Goal: Information Seeking & Learning: Learn about a topic

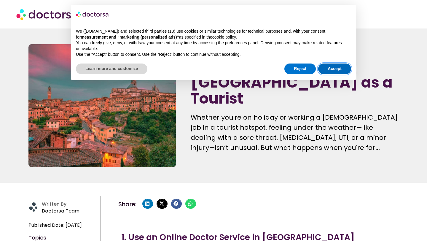
click at [330, 69] on button "Accept" at bounding box center [334, 68] width 33 height 11
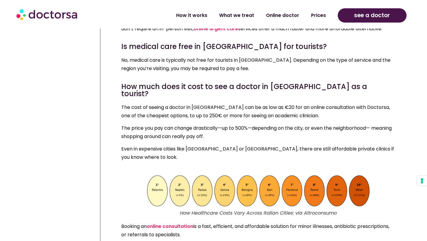
scroll to position [2398, 0]
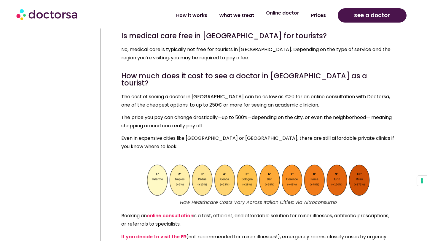
click at [278, 18] on link "Online doctor" at bounding box center [282, 13] width 45 height 14
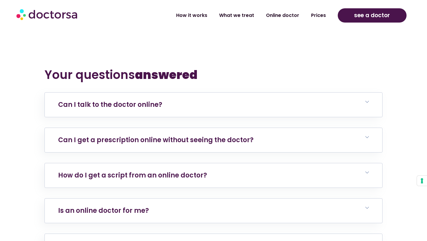
scroll to position [1889, 0]
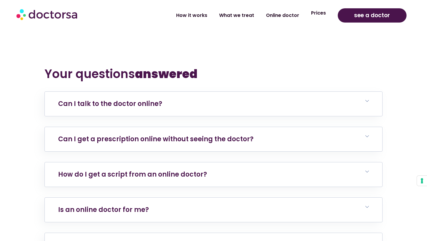
click at [317, 17] on link "Prices" at bounding box center [318, 13] width 27 height 14
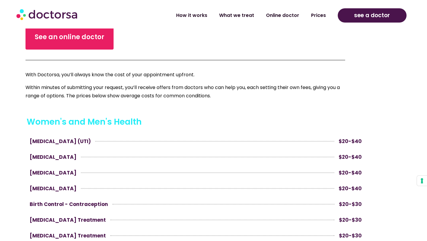
scroll to position [217, 0]
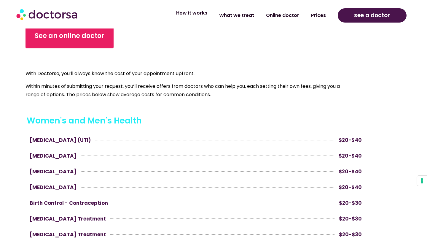
click at [201, 17] on link "How it works" at bounding box center [191, 13] width 43 height 14
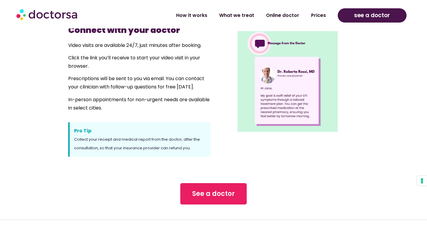
scroll to position [468, 0]
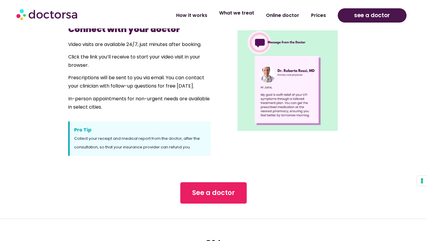
click at [236, 19] on link "What we treat" at bounding box center [236, 13] width 47 height 14
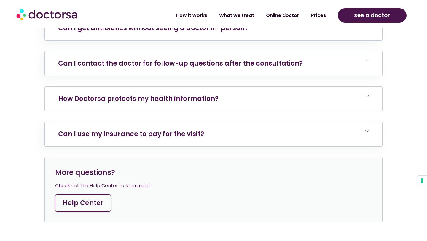
scroll to position [2652, 0]
click at [187, 129] on link "Can I use my insurance to pay for the visit?" at bounding box center [131, 133] width 146 height 9
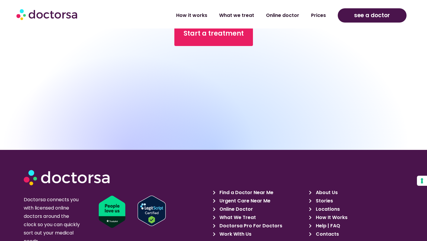
scroll to position [3008, 0]
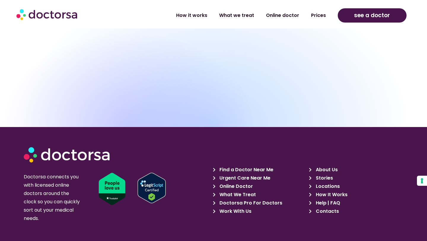
click at [322, 199] on span "Help | FAQ" at bounding box center [327, 203] width 26 height 8
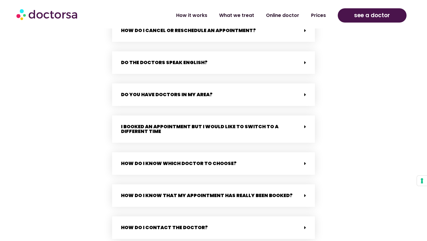
scroll to position [1290, 0]
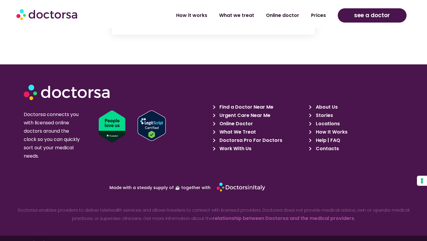
click at [215, 138] on icon at bounding box center [215, 140] width 5 height 4
click at [235, 144] on span "Work With Us" at bounding box center [235, 148] width 34 height 8
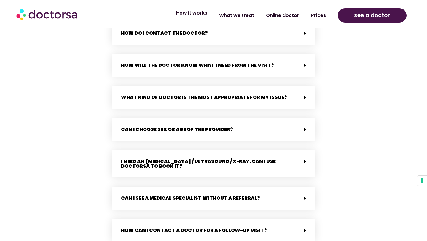
scroll to position [1024, 0]
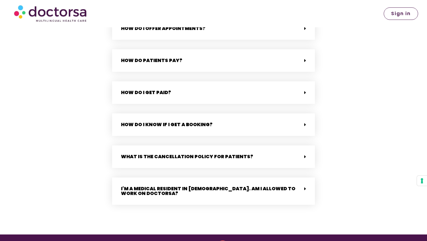
scroll to position [1530, 0]
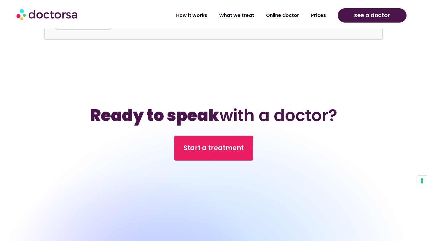
scroll to position [2910, 0]
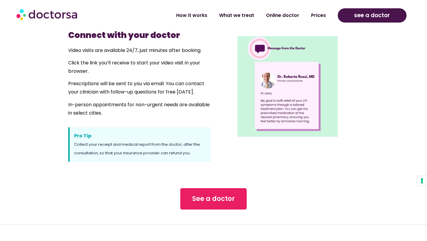
scroll to position [467, 0]
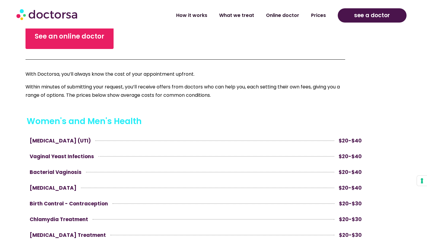
scroll to position [217, 0]
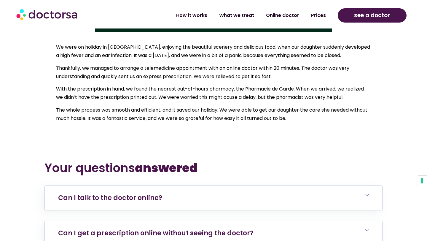
scroll to position [1816, 0]
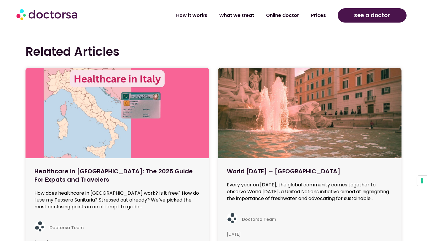
scroll to position [3449, 0]
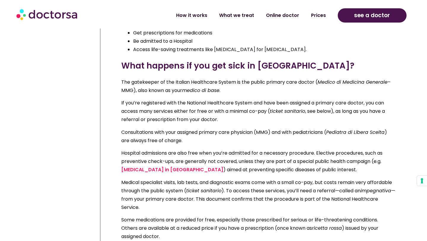
scroll to position [2066, 0]
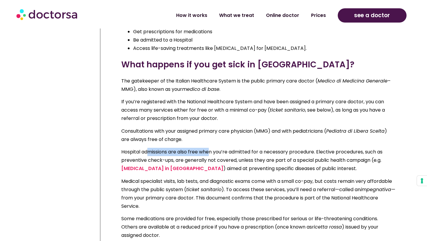
drag, startPoint x: 147, startPoint y: 120, endPoint x: 211, endPoint y: 121, distance: 63.2
click at [212, 148] on p "Hospital admissions are also free when you’re admitted for a necessary procedur…" at bounding box center [258, 160] width 274 height 25
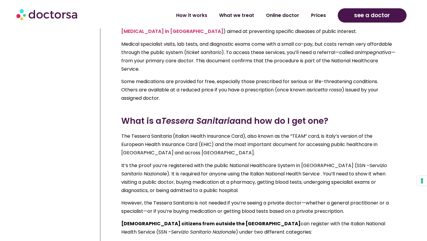
scroll to position [2204, 0]
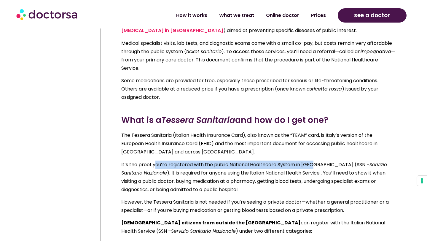
drag, startPoint x: 155, startPoint y: 130, endPoint x: 311, endPoint y: 134, distance: 155.8
click at [311, 160] on p "It’s the proof you’re registered with the public National Healthcare System in …" at bounding box center [258, 176] width 274 height 33
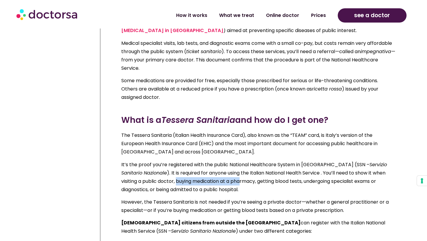
drag, startPoint x: 156, startPoint y: 144, endPoint x: 222, endPoint y: 155, distance: 66.1
click at [222, 160] on p "It’s the proof you’re registered with the public National Healthcare System in …" at bounding box center [258, 176] width 274 height 33
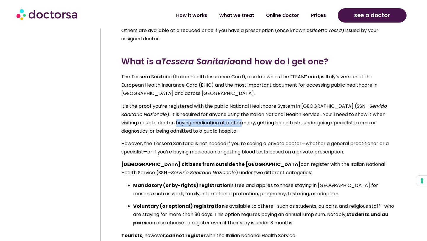
scroll to position [2263, 0]
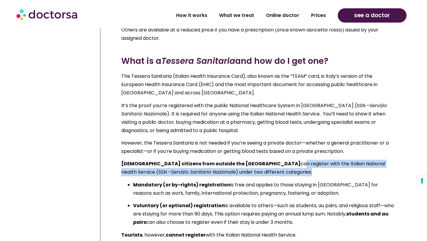
drag, startPoint x: 244, startPoint y: 132, endPoint x: 274, endPoint y: 141, distance: 30.9
click at [274, 160] on p "Foreign citizens from outside the European Union can register with the Italian …" at bounding box center [258, 168] width 274 height 17
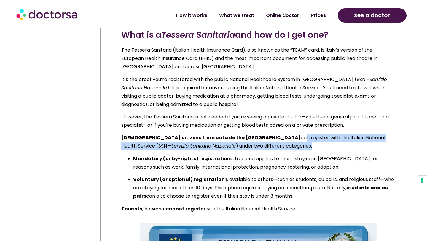
scroll to position [2291, 0]
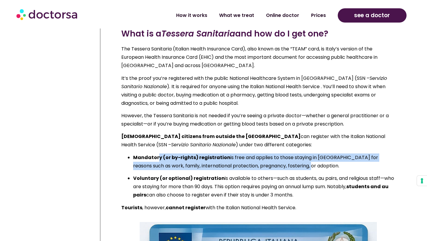
drag, startPoint x: 165, startPoint y: 126, endPoint x: 286, endPoint y: 133, distance: 121.8
click at [286, 153] on p "Mandatory (or by-rights) registration is free and applies to those staying in I…" at bounding box center [264, 161] width 262 height 17
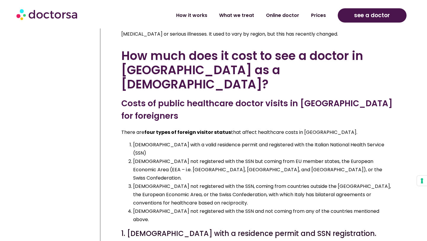
scroll to position [3195, 0]
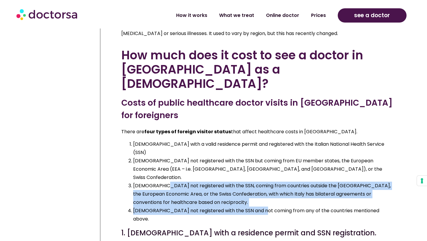
drag, startPoint x: 160, startPoint y: 96, endPoint x: 260, endPoint y: 121, distance: 102.8
click at [260, 140] on ol "Foreigners with a valid residence permit and registered with the Italian Nation…" at bounding box center [258, 181] width 274 height 83
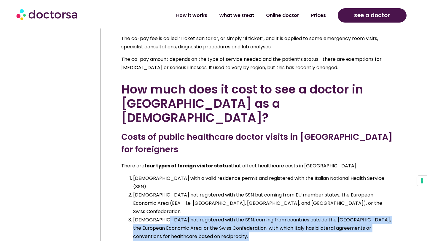
scroll to position [3162, 0]
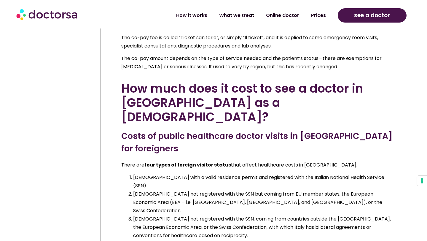
click at [142, 161] on div "There are four types of foreign visitor status that affect healthcare costs in …" at bounding box center [258, 209] width 274 height 96
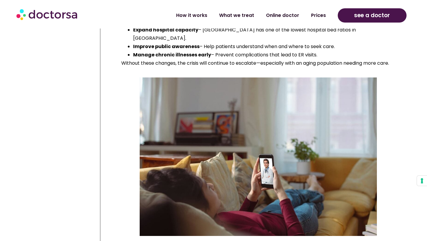
scroll to position [8449, 0]
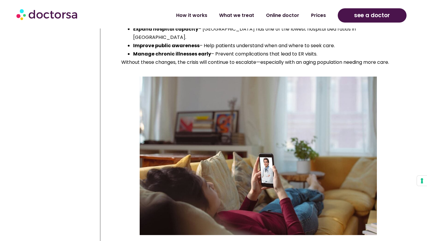
drag, startPoint x: 152, startPoint y: 73, endPoint x: 225, endPoint y: 81, distance: 73.7
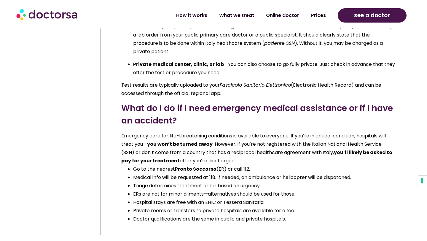
scroll to position [10612, 0]
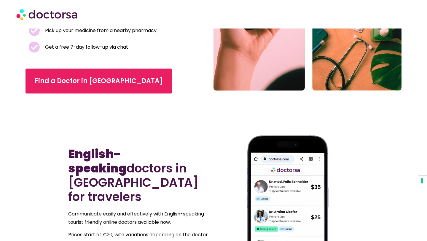
scroll to position [177, 0]
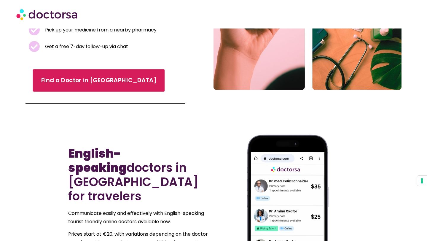
click at [89, 85] on link "Find a Doctor in Milan" at bounding box center [99, 80] width 132 height 23
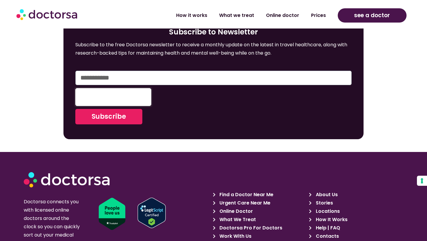
scroll to position [1404, 0]
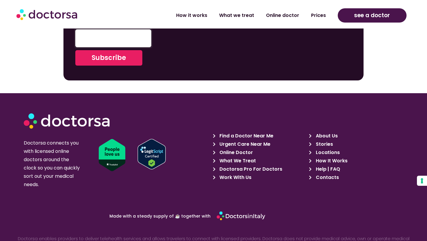
click at [328, 132] on span "About Us" at bounding box center [325, 136] width 23 height 8
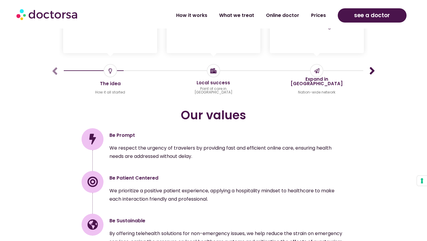
scroll to position [756, 0]
click at [372, 65] on icon "Next slide" at bounding box center [372, 71] width 12 height 12
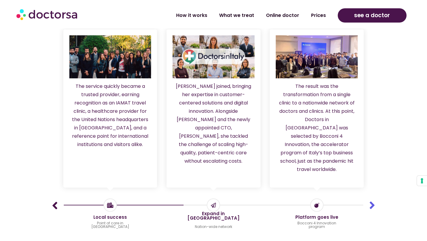
scroll to position [622, 0]
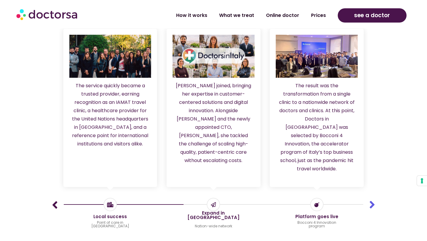
click at [372, 199] on icon "Next slide" at bounding box center [372, 205] width 12 height 12
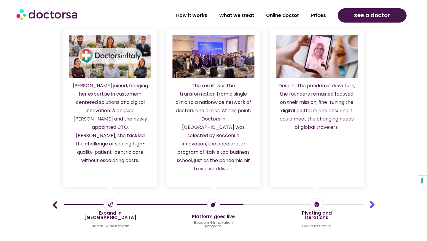
click at [373, 199] on icon "Next slide" at bounding box center [372, 205] width 12 height 12
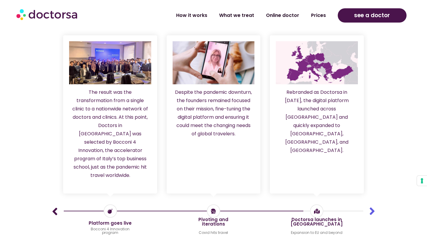
scroll to position [615, 0]
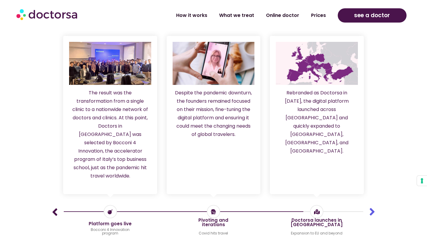
click at [374, 206] on icon "Next slide" at bounding box center [372, 212] width 12 height 12
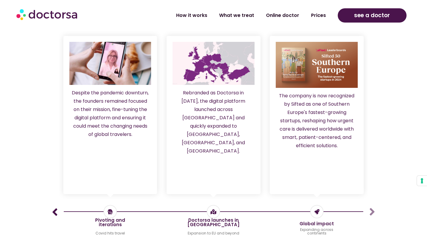
click at [374, 203] on div "The idea How it all started [PERSON_NAME]’s story began with the launch of “Doc…" at bounding box center [213, 136] width 332 height 212
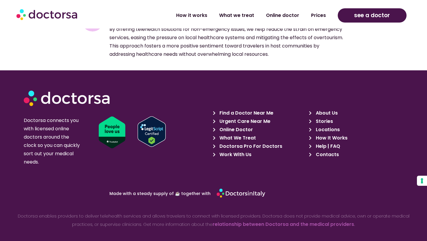
scroll to position [967, 0]
